Goal: Task Accomplishment & Management: Manage account settings

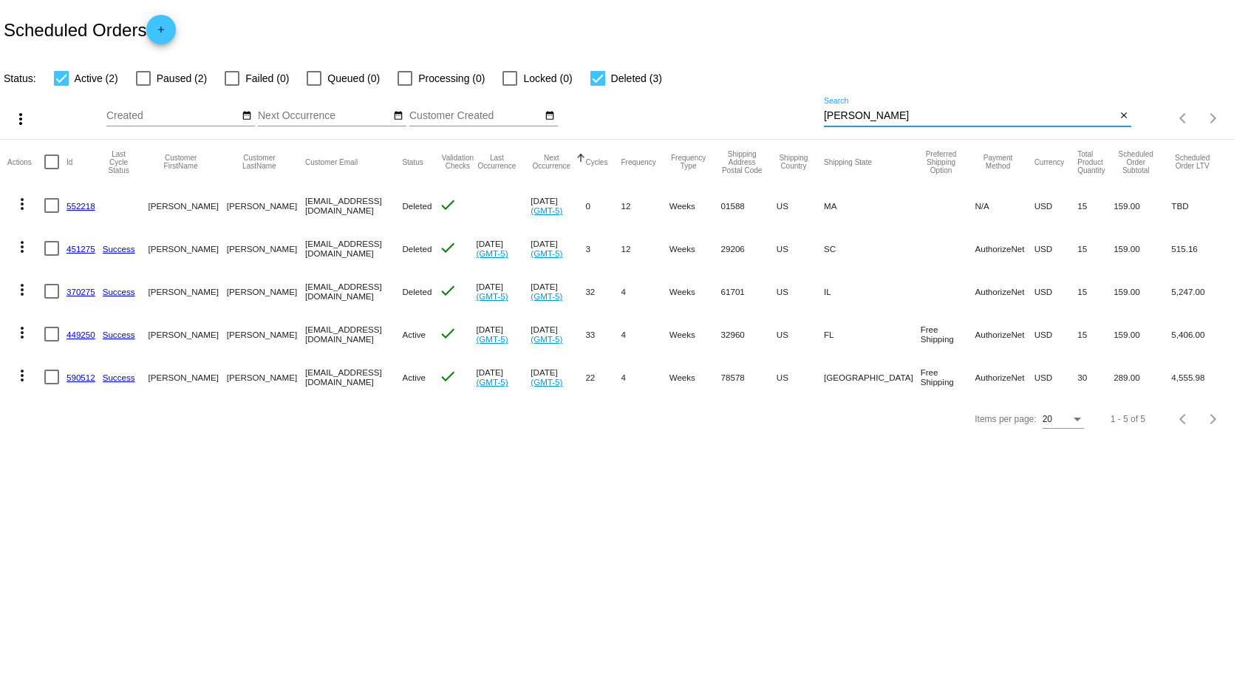
click at [866, 114] on input "[PERSON_NAME]" at bounding box center [970, 116] width 292 height 12
drag, startPoint x: 875, startPoint y: 110, endPoint x: 749, endPoint y: 100, distance: 126.7
click at [758, 100] on div "more_vert Sep Jan Feb Mar [DATE]" at bounding box center [617, 113] width 1234 height 52
type input "[PERSON_NAME]"
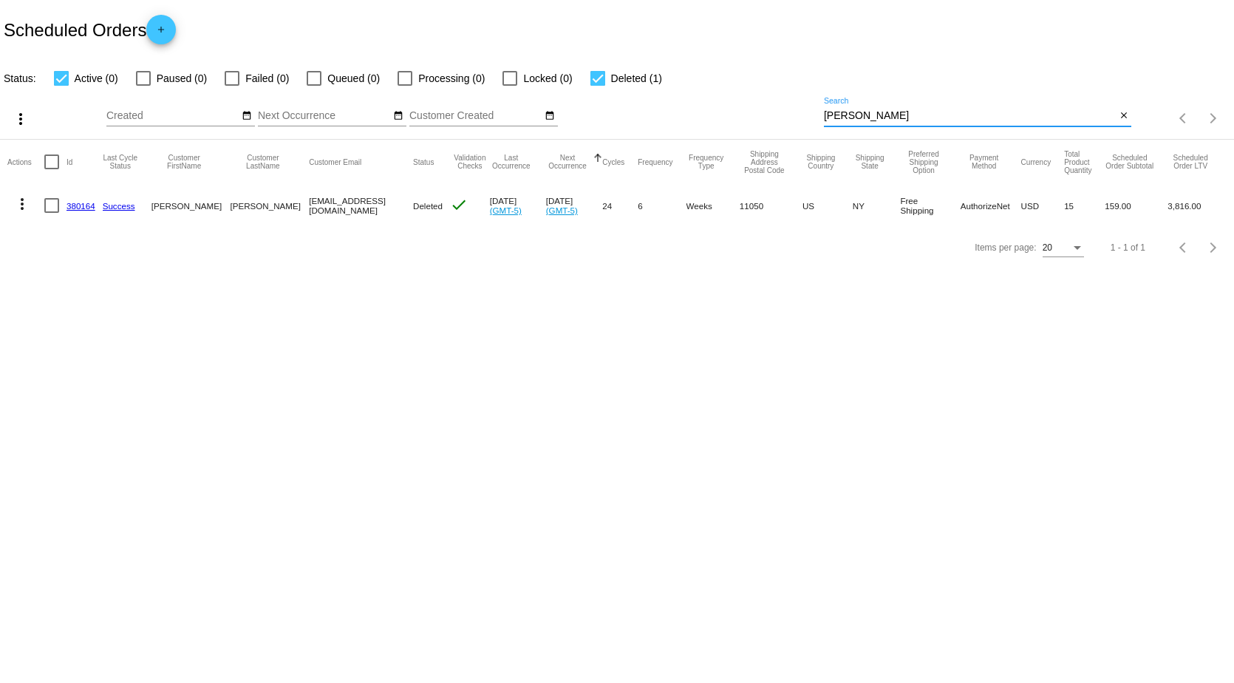
click at [24, 199] on mat-icon "more_vert" at bounding box center [22, 204] width 18 height 18
drag, startPoint x: 330, startPoint y: 320, endPoint x: 153, endPoint y: 267, distance: 184.9
click at [329, 319] on div at bounding box center [617, 341] width 1234 height 683
click at [72, 205] on link "380164" at bounding box center [80, 206] width 29 height 10
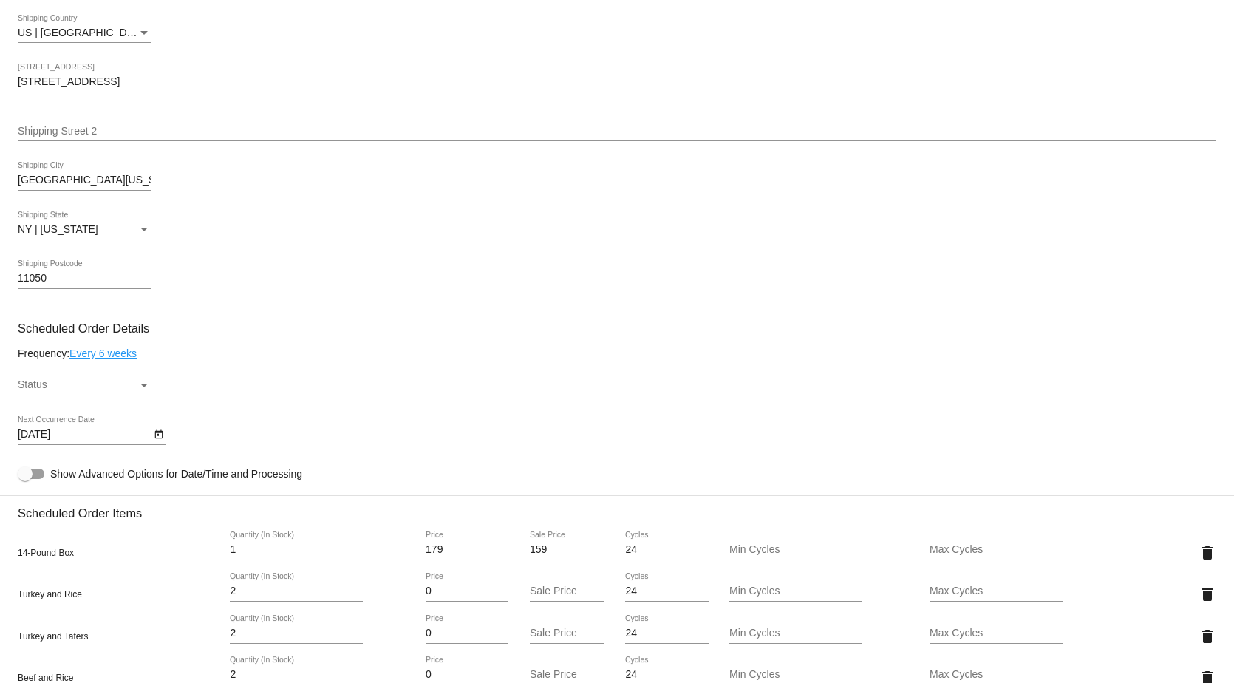
scroll to position [591, 0]
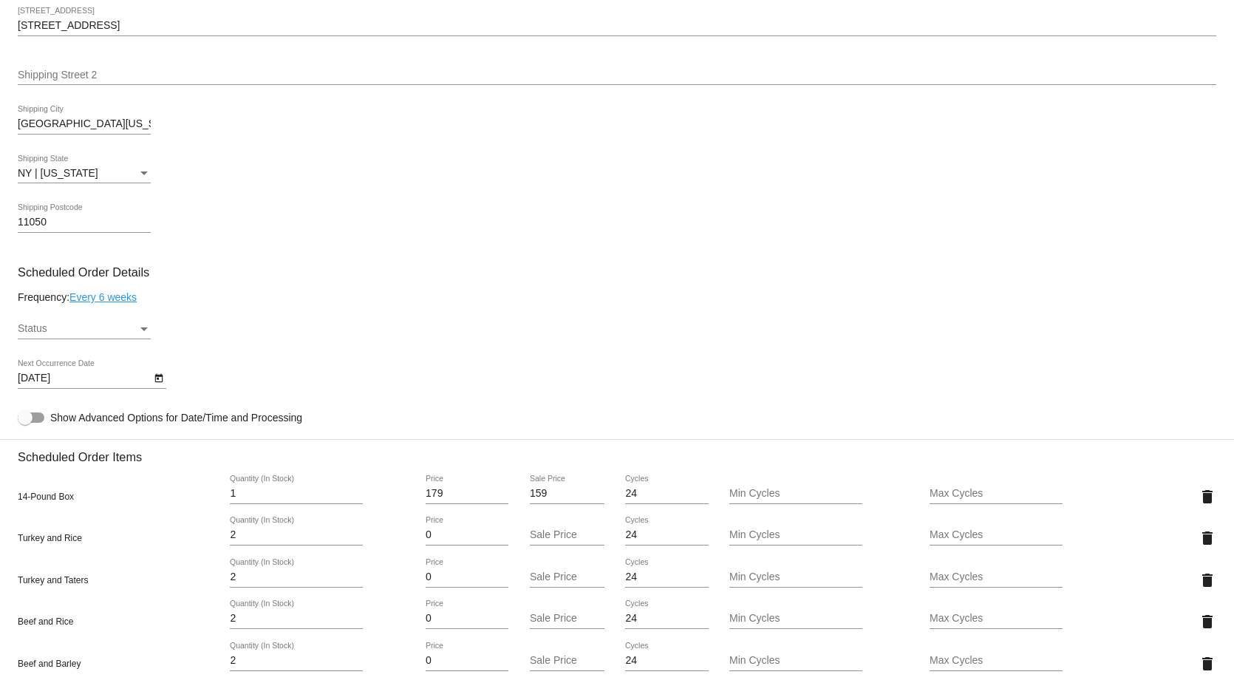
click at [112, 302] on link "Every 6 weeks" at bounding box center [102, 297] width 67 height 12
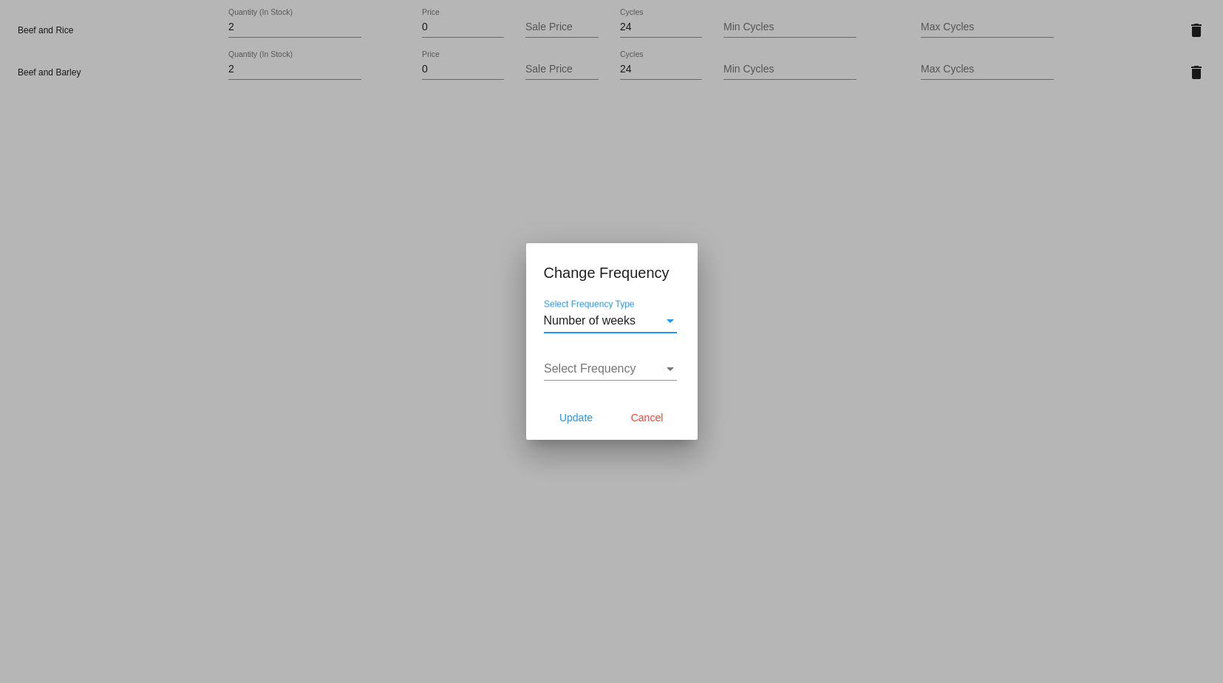
click at [632, 363] on span "Select Frequency" at bounding box center [590, 368] width 92 height 13
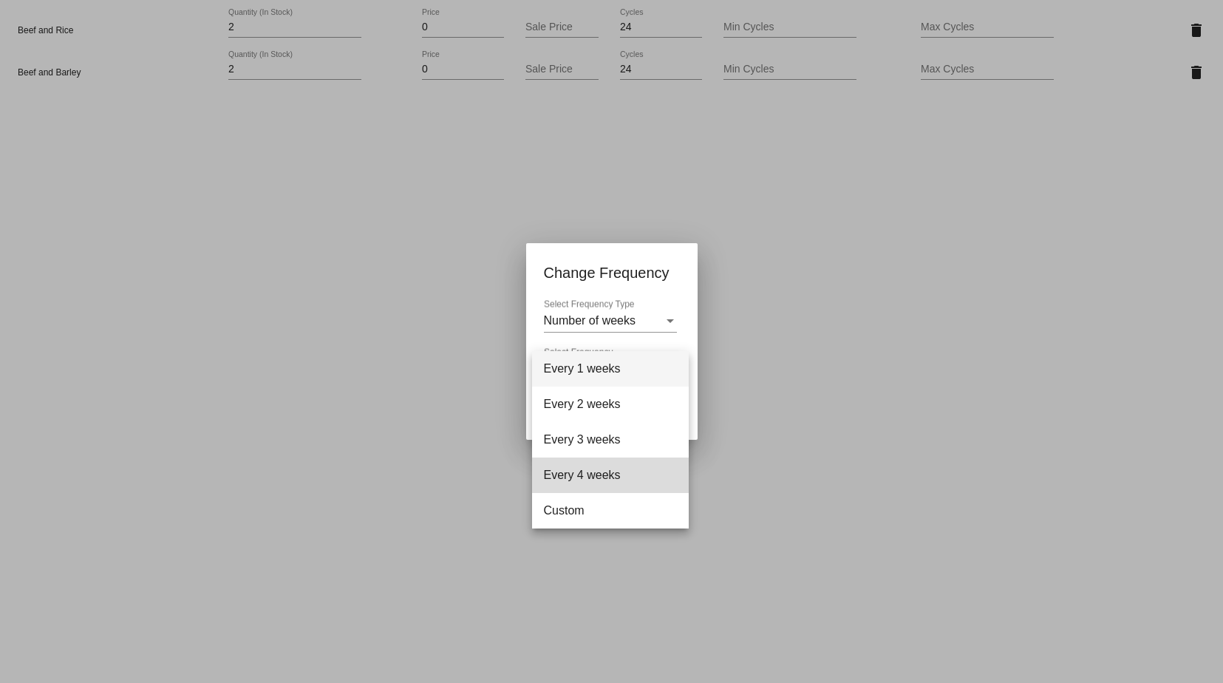
click at [583, 475] on span "Every 4 weeks" at bounding box center [610, 474] width 133 height 35
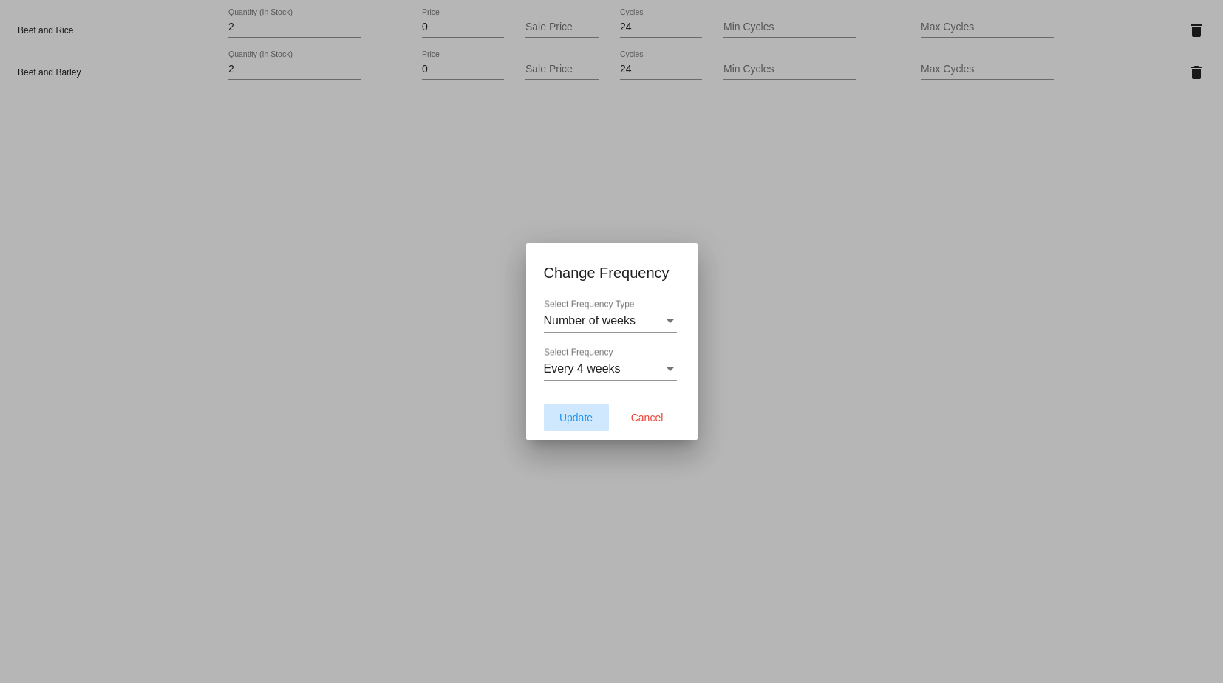
click at [582, 415] on span "Update" at bounding box center [575, 417] width 33 height 12
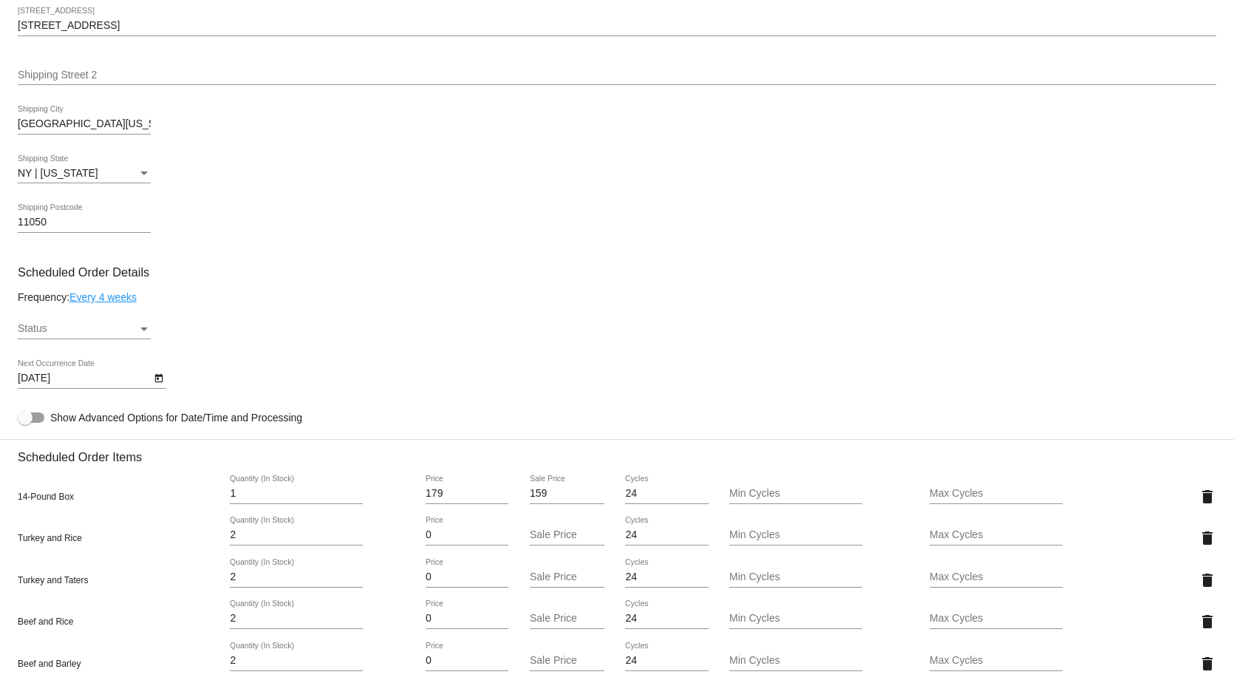
type input "[DATE]"
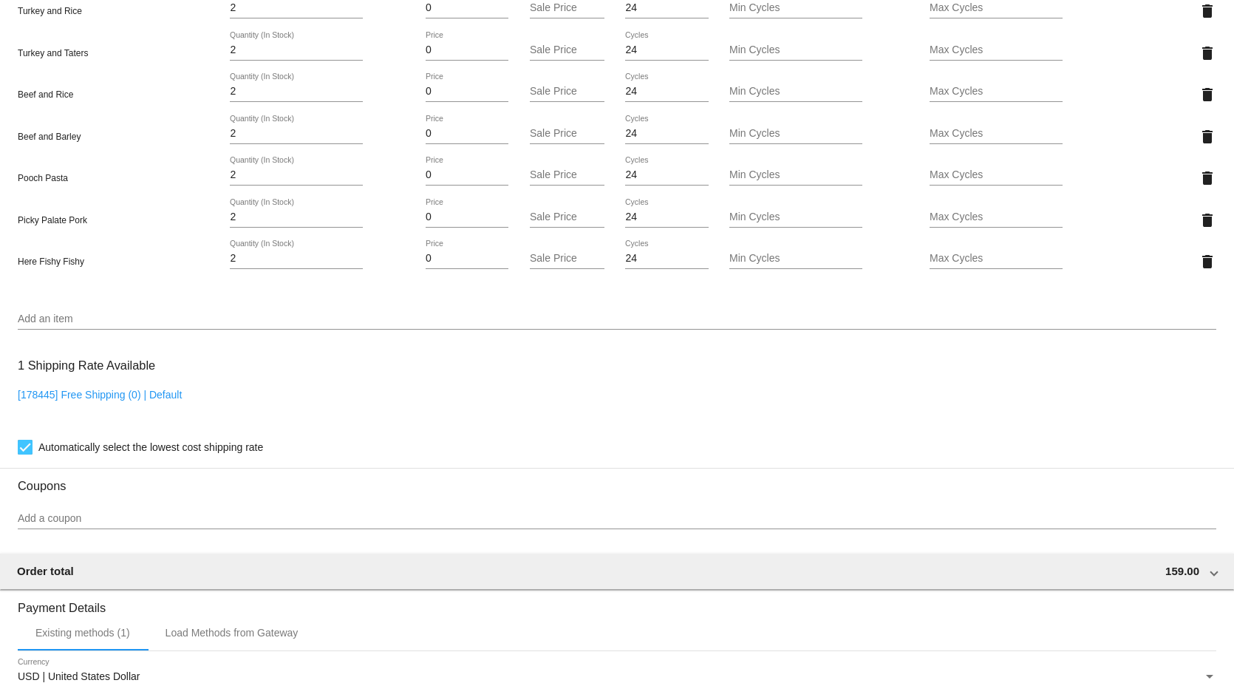
scroll to position [1034, 0]
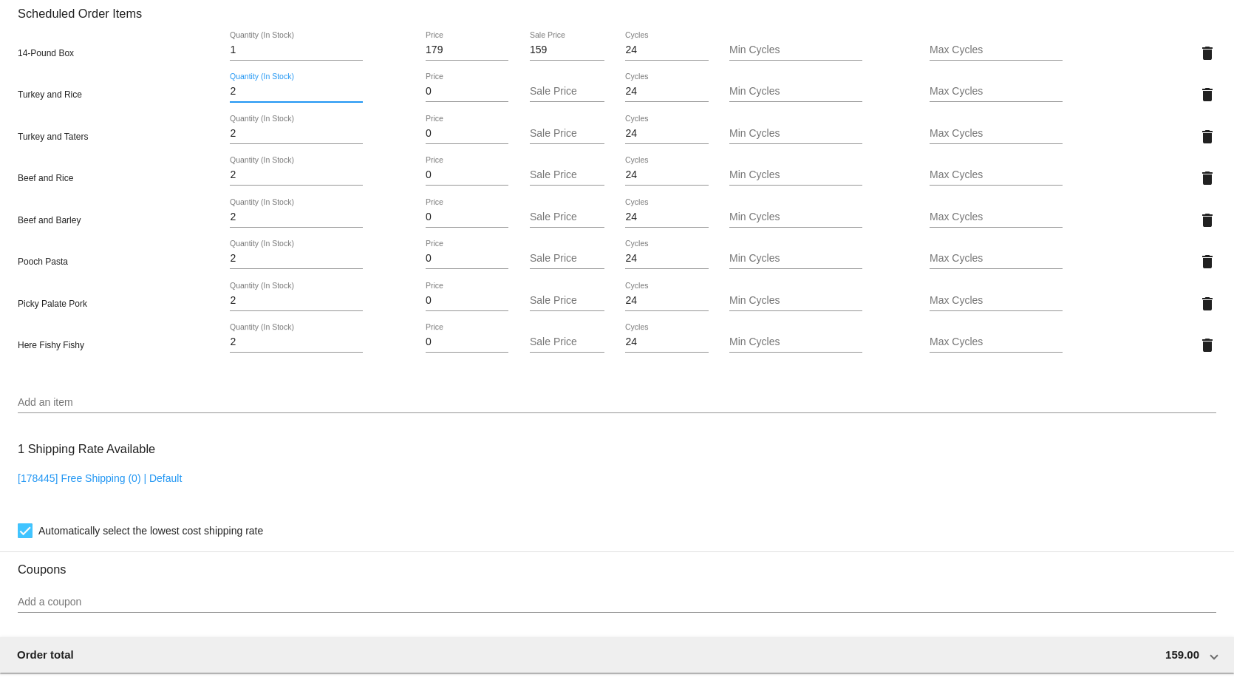
drag, startPoint x: 247, startPoint y: 98, endPoint x: 165, endPoint y: 103, distance: 81.4
click at [167, 103] on div "Turkey and Rice 2 Quantity (In Stock) 0 Price Sale Price 24 Cycles Min Cycles M…" at bounding box center [617, 94] width 1198 height 42
type input "14"
click at [1197, 146] on mat-card "Customer 1218396: [PERSON_NAME] [EMAIL_ADDRESS][DOMAIN_NAME] Customer Shipping …" at bounding box center [617, 163] width 1234 height 1769
click at [1198, 146] on mat-icon "delete" at bounding box center [1207, 137] width 18 height 18
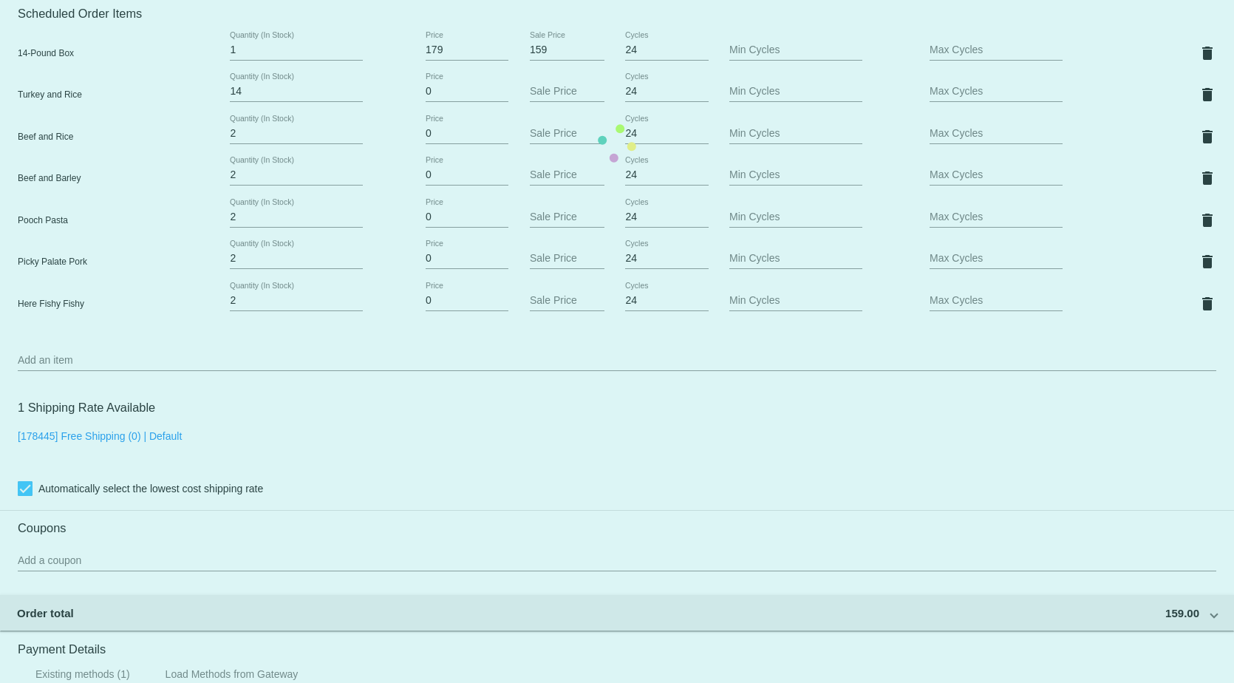
click at [1197, 146] on mat-card "Customer 1218396: [PERSON_NAME] [EMAIL_ADDRESS][DOMAIN_NAME] Customer Shipping …" at bounding box center [617, 143] width 1234 height 1728
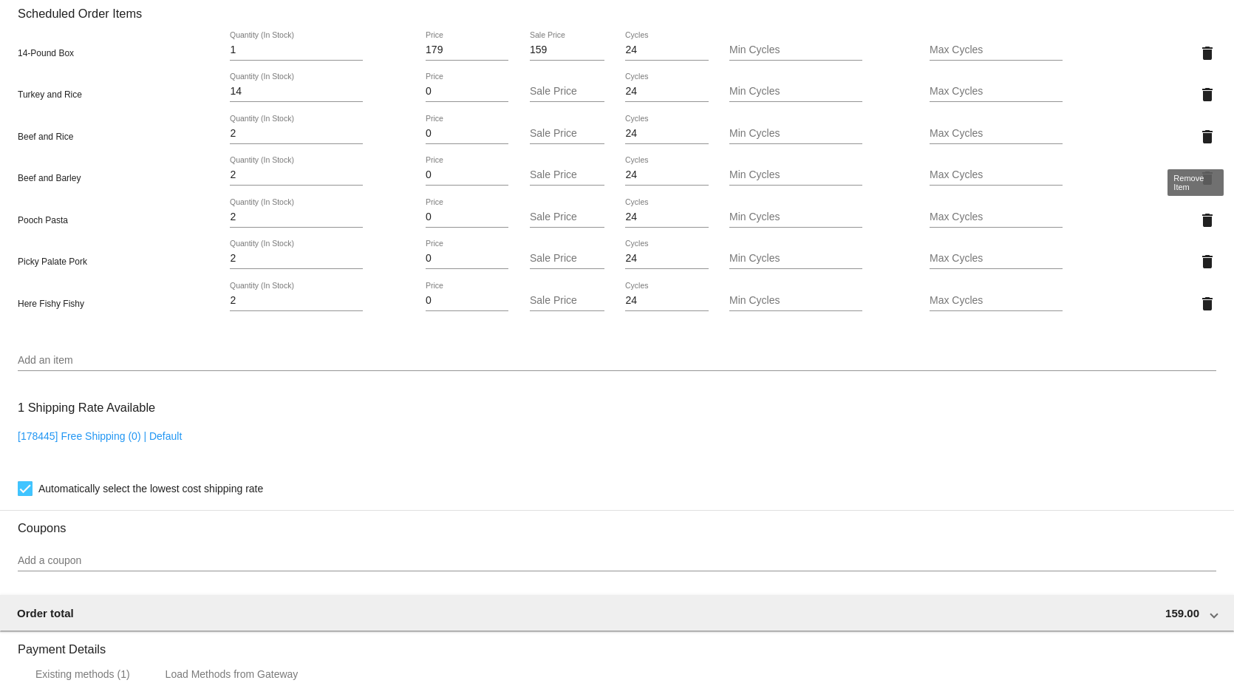
click at [1198, 146] on mat-icon "delete" at bounding box center [1207, 137] width 18 height 18
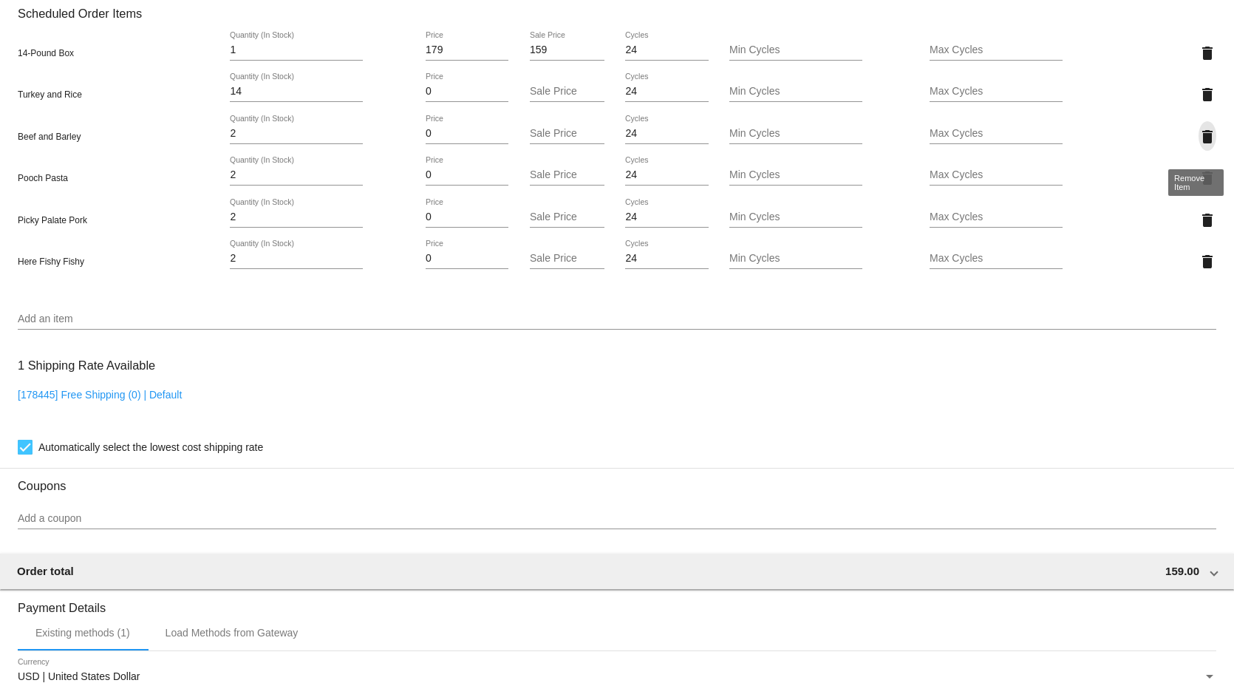
click at [1198, 146] on mat-icon "delete" at bounding box center [1207, 137] width 18 height 18
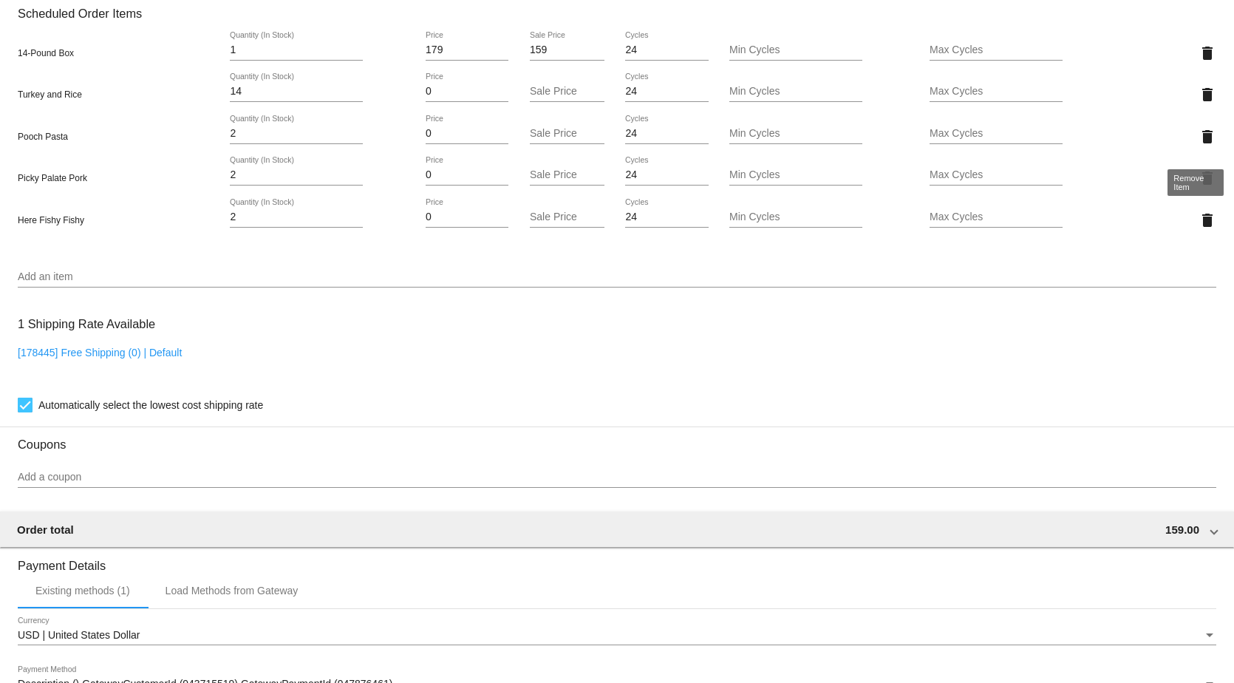
click at [1198, 146] on mat-icon "delete" at bounding box center [1207, 137] width 18 height 18
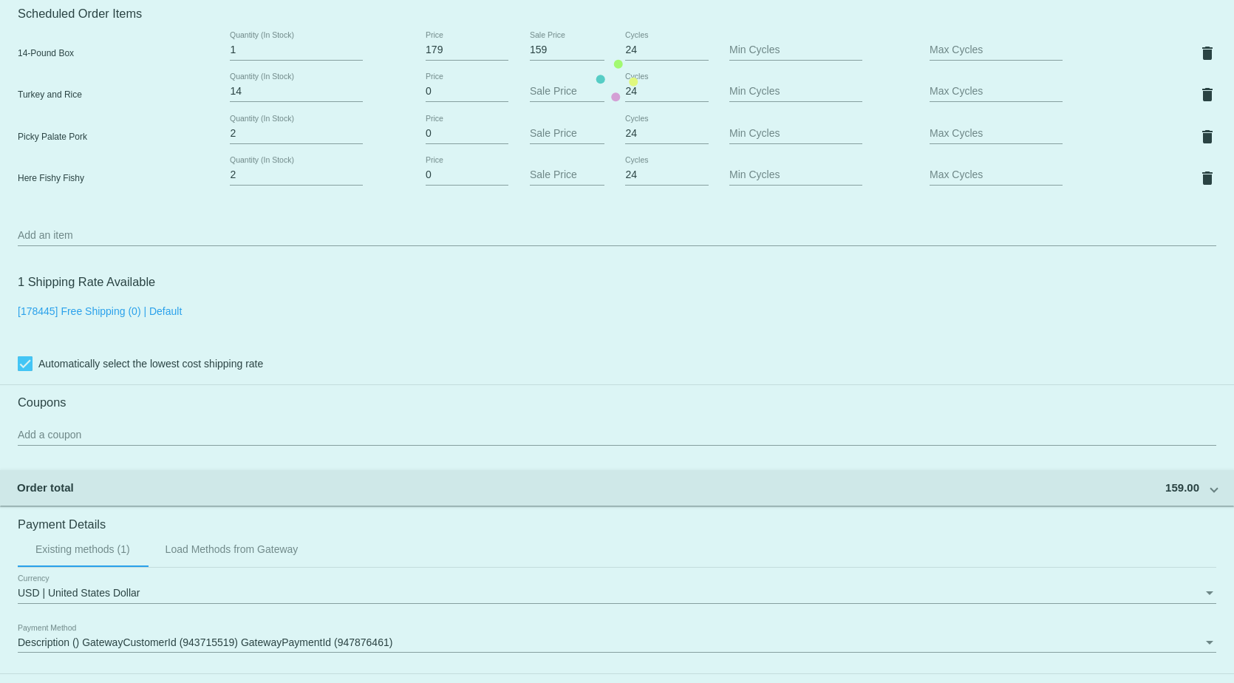
click at [1197, 146] on mat-card "Customer 1218396: [PERSON_NAME] [EMAIL_ADDRESS][DOMAIN_NAME] Customer Shipping …" at bounding box center [617, 80] width 1234 height 1602
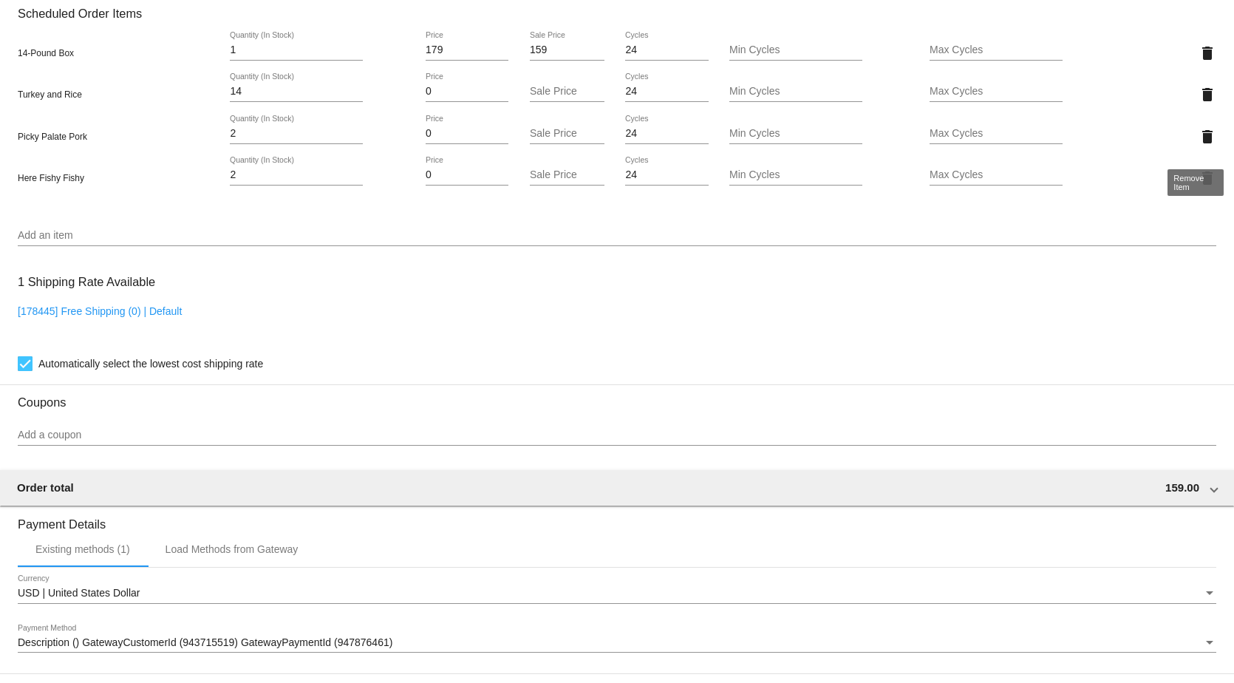
click at [1198, 146] on mat-icon "delete" at bounding box center [1207, 137] width 18 height 18
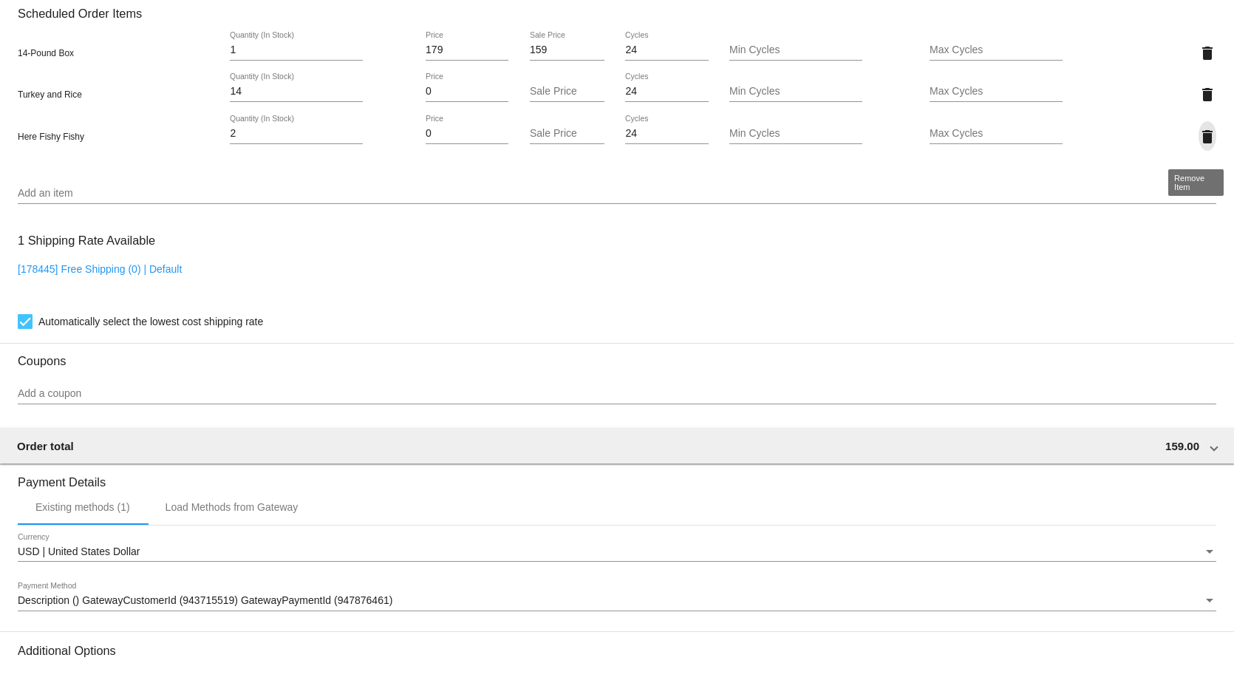
click at [1198, 146] on mat-icon "delete" at bounding box center [1207, 137] width 18 height 18
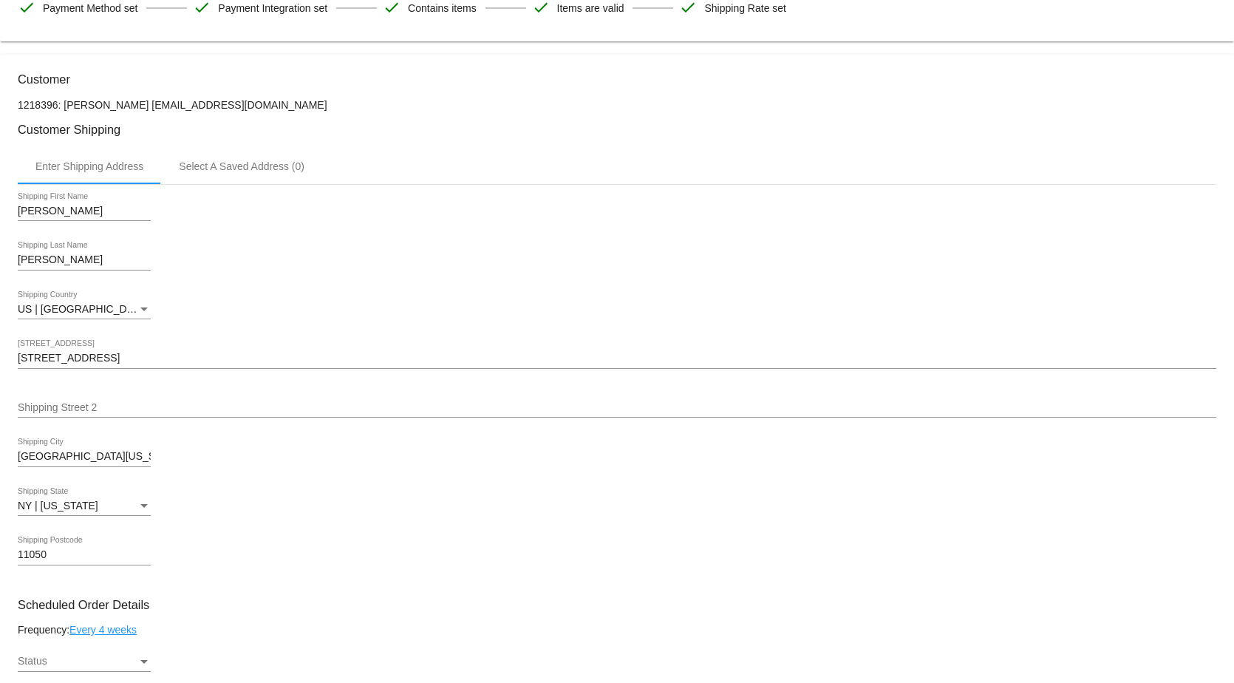
scroll to position [443, 0]
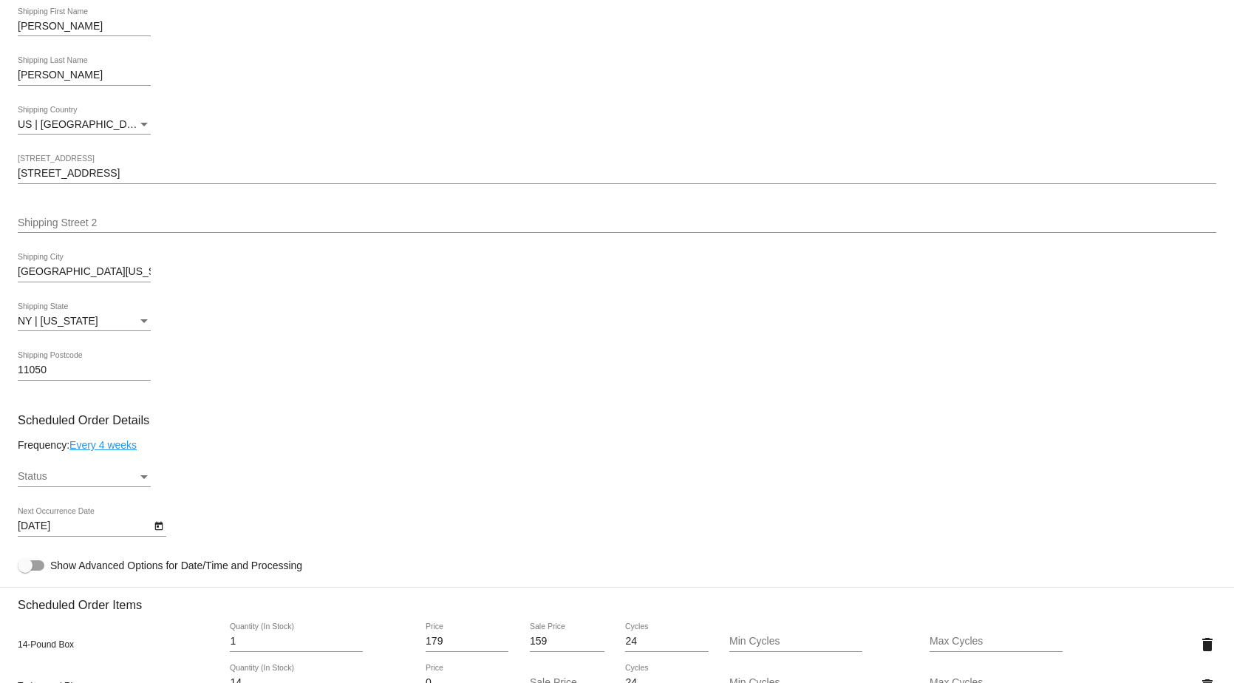
click at [102, 482] on div "Status" at bounding box center [78, 477] width 120 height 12
click at [62, 477] on span "Active" at bounding box center [84, 483] width 133 height 31
click at [160, 530] on icon "Open calendar" at bounding box center [158, 526] width 8 height 9
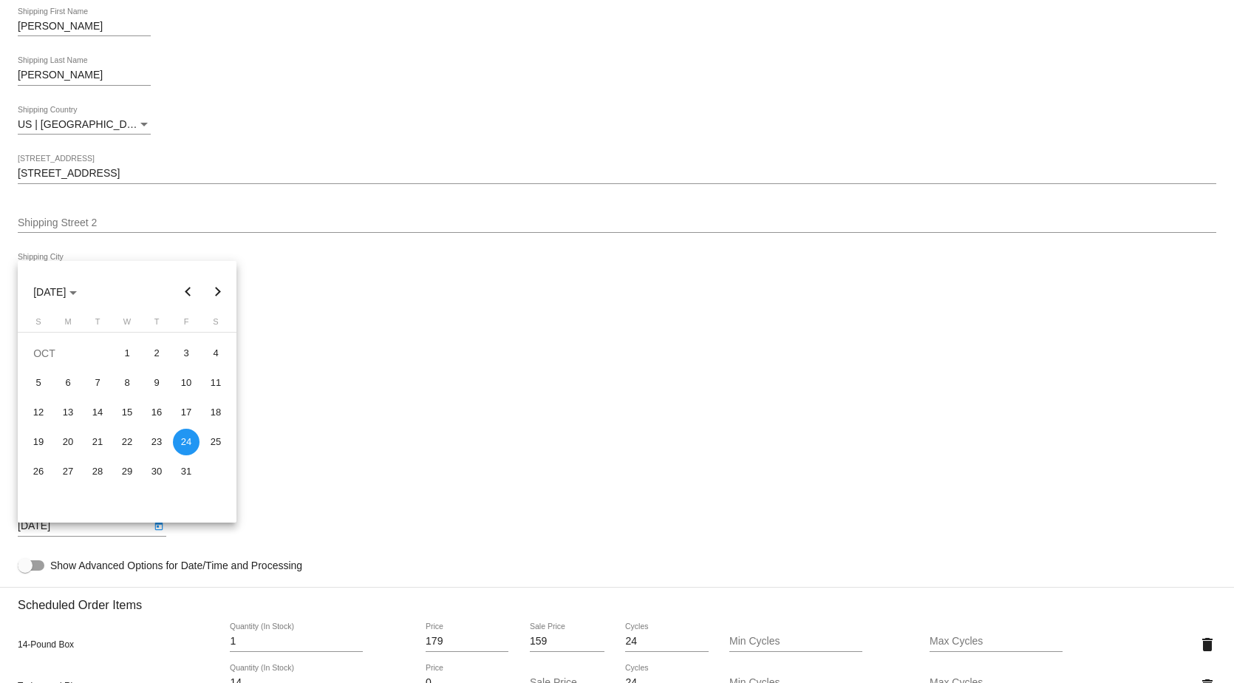
click at [186, 293] on button "Previous month" at bounding box center [189, 292] width 30 height 30
click at [216, 466] on div "27" at bounding box center [215, 471] width 27 height 27
type input "[DATE]"
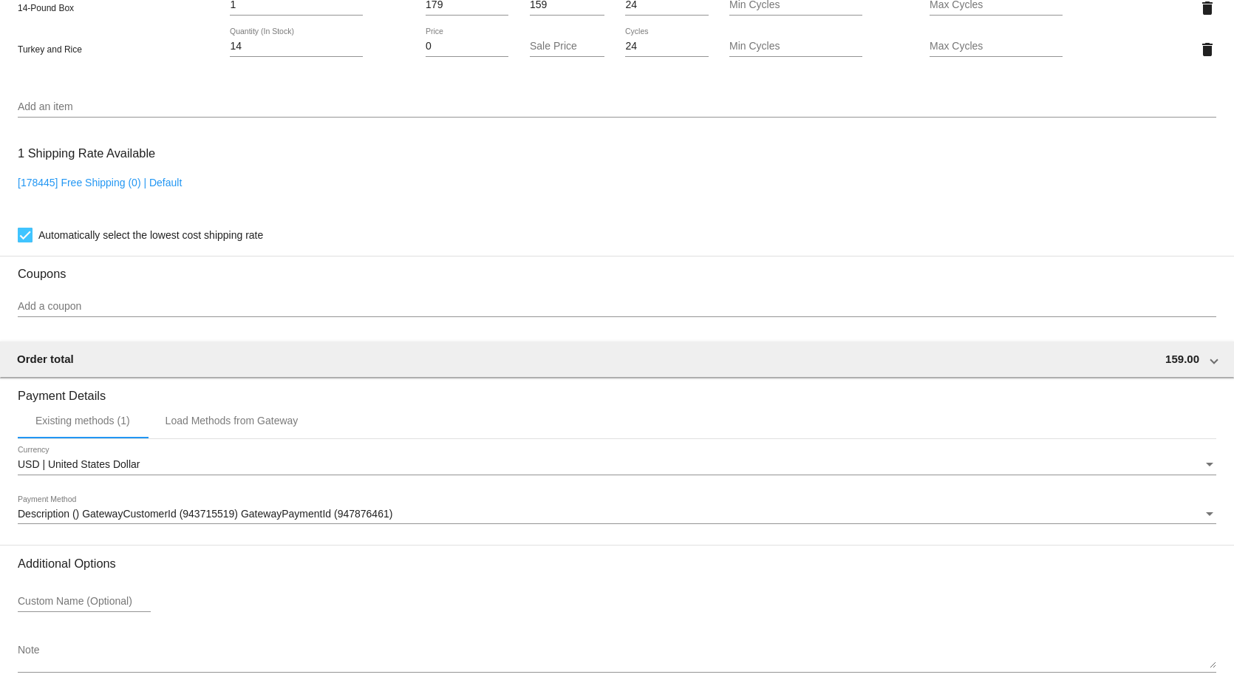
scroll to position [1160, 0]
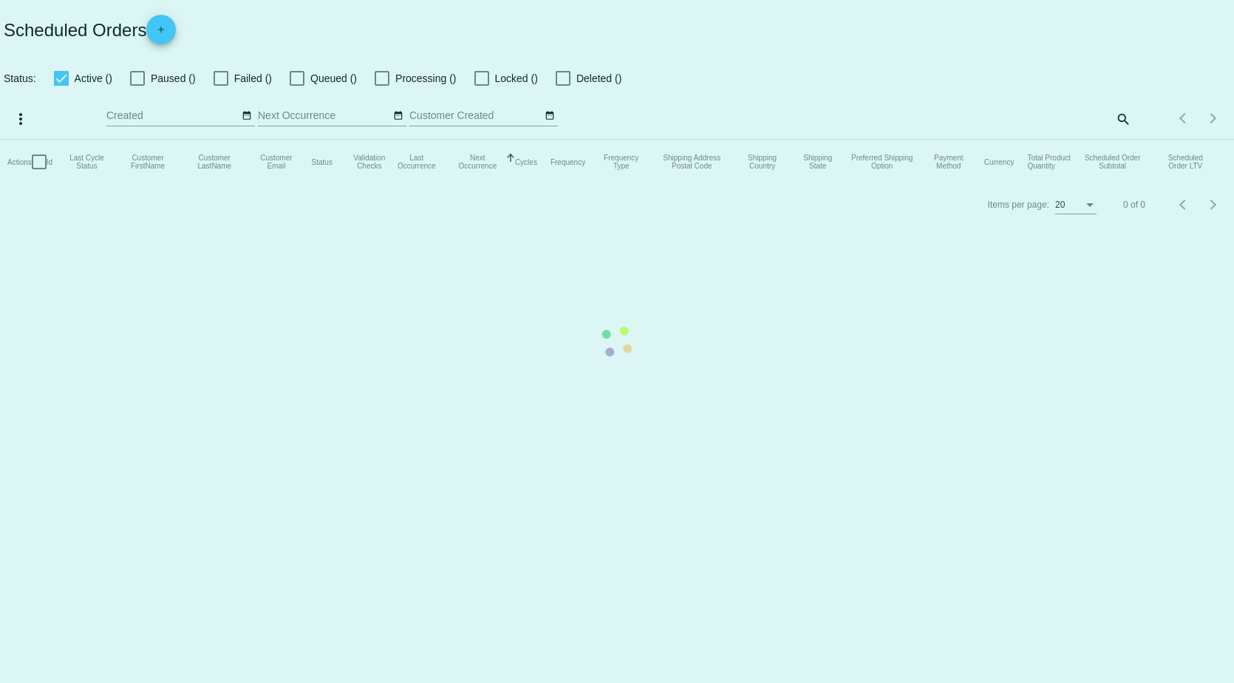
checkbox input "true"
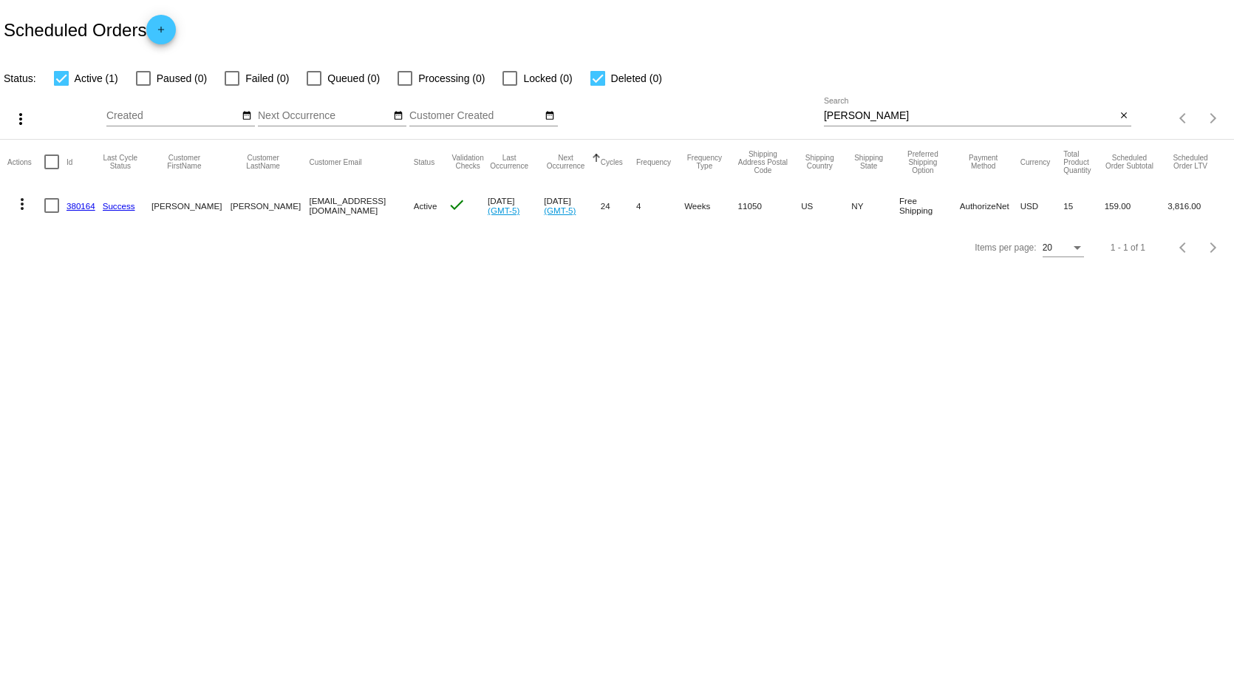
click at [20, 202] on mat-icon "more_vert" at bounding box center [22, 204] width 18 height 18
click at [93, 310] on span "Process Now" at bounding box center [82, 310] width 61 height 12
